Goal: Navigation & Orientation: Find specific page/section

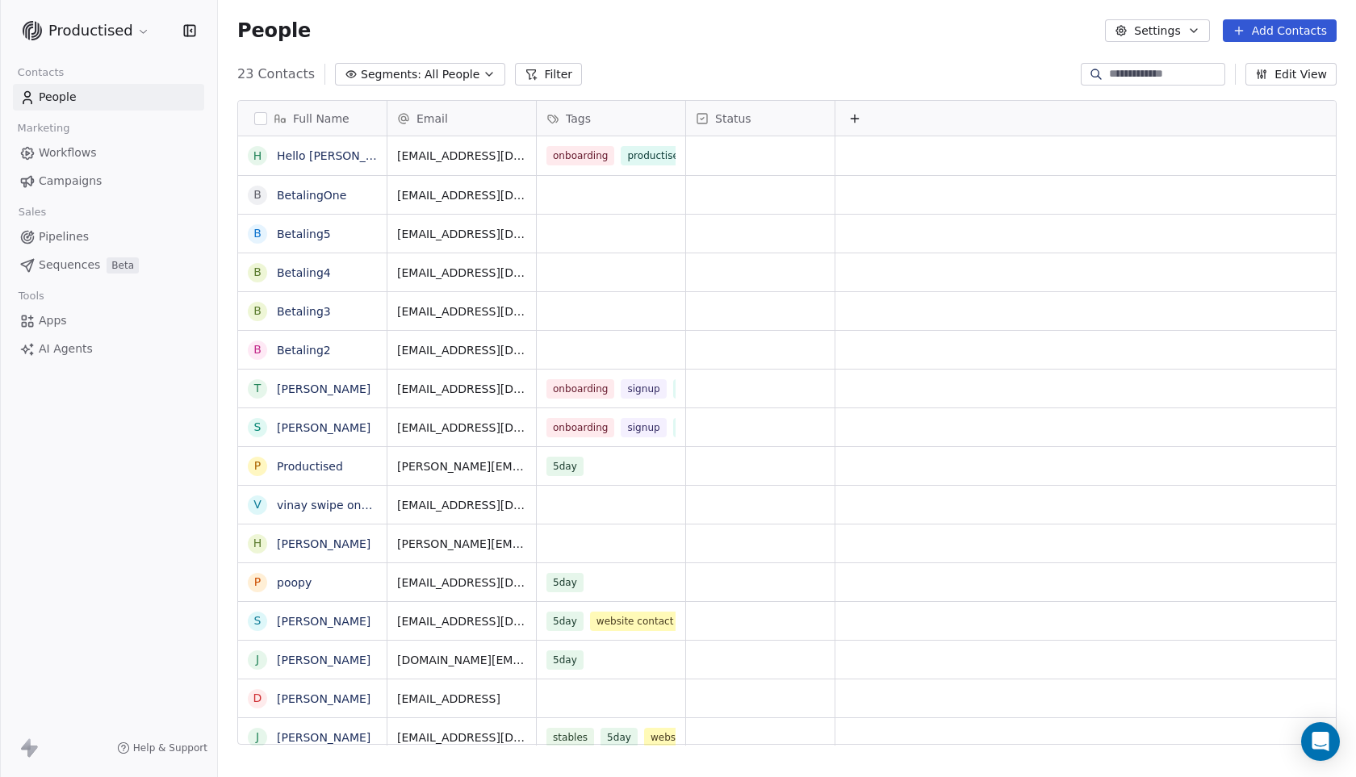
click at [67, 157] on span "Workflows" at bounding box center [68, 152] width 58 height 17
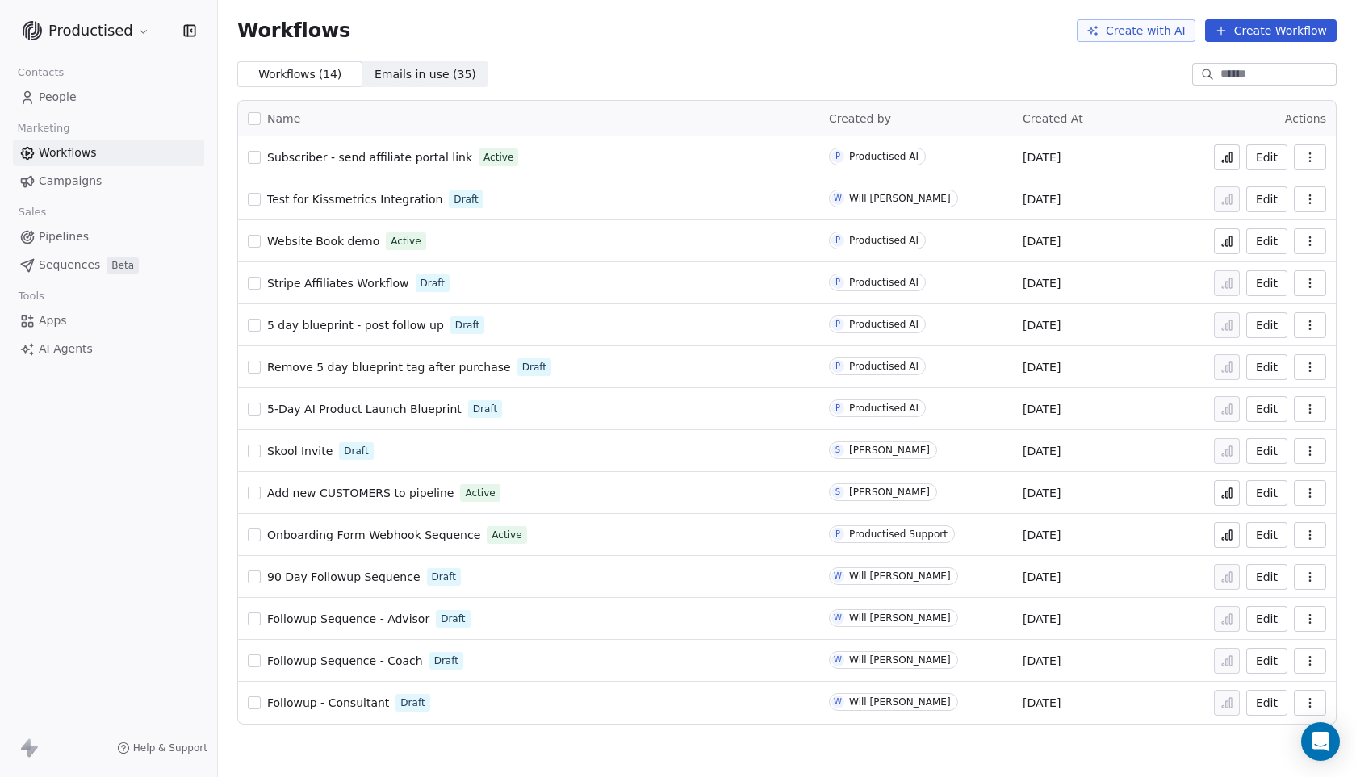
click at [356, 618] on span "Followup Sequence - Advisor" at bounding box center [348, 619] width 162 height 13
click at [338, 569] on link "90 Day Followup Sequence" at bounding box center [343, 577] width 153 height 16
click at [339, 618] on span "Followup Sequence - Advisor" at bounding box center [348, 619] width 162 height 13
